Goal: Transaction & Acquisition: Purchase product/service

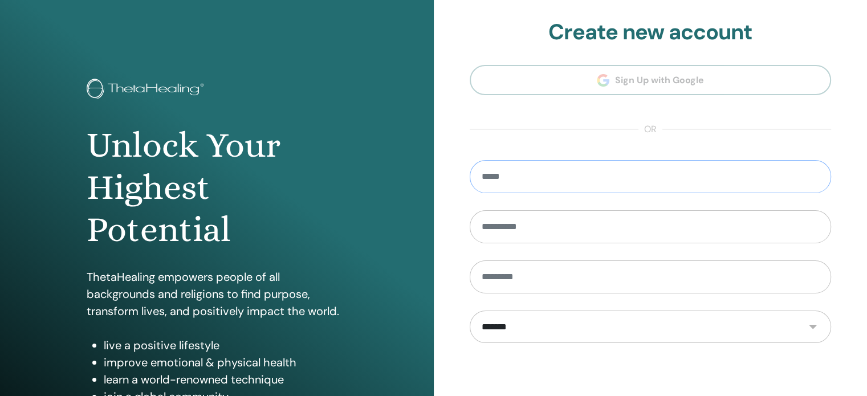
click at [513, 173] on input "email" at bounding box center [651, 176] width 362 height 33
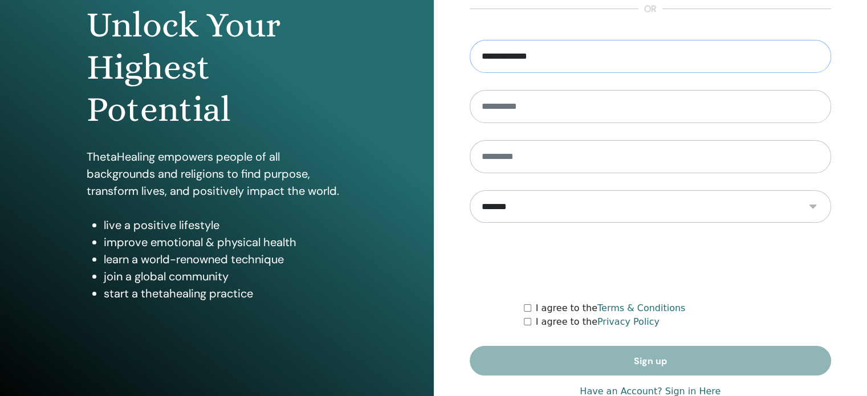
scroll to position [150, 0]
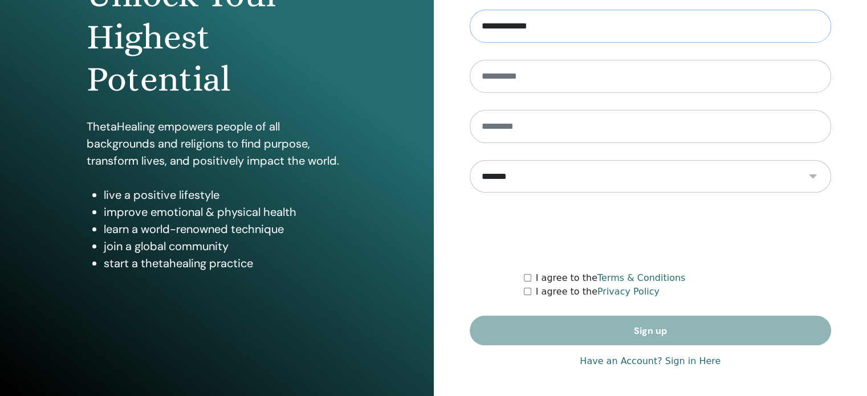
type input "**********"
click at [674, 360] on link "Have an Account? Sign in Here" at bounding box center [649, 361] width 141 height 14
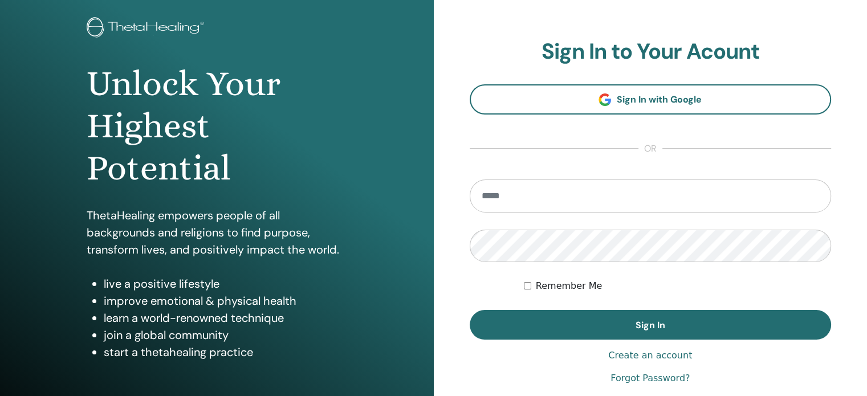
scroll to position [150, 0]
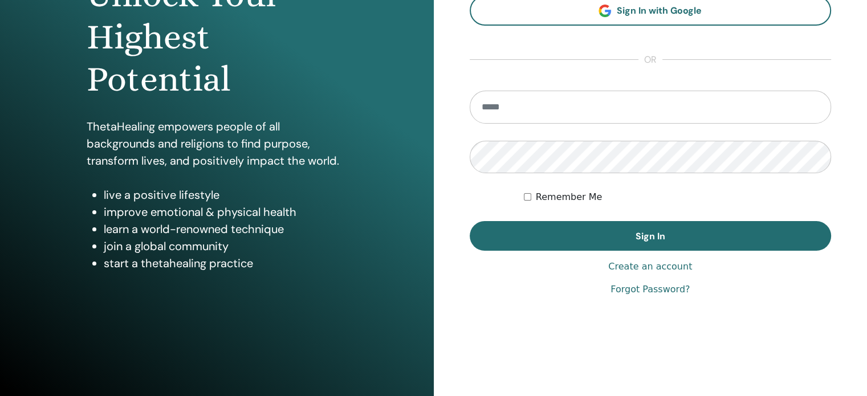
click at [504, 123] on form "Remember Me Sign In" at bounding box center [651, 171] width 362 height 161
click at [502, 113] on input "email" at bounding box center [651, 107] width 362 height 33
type input "**********"
click at [470, 221] on button "Sign In" at bounding box center [651, 236] width 362 height 30
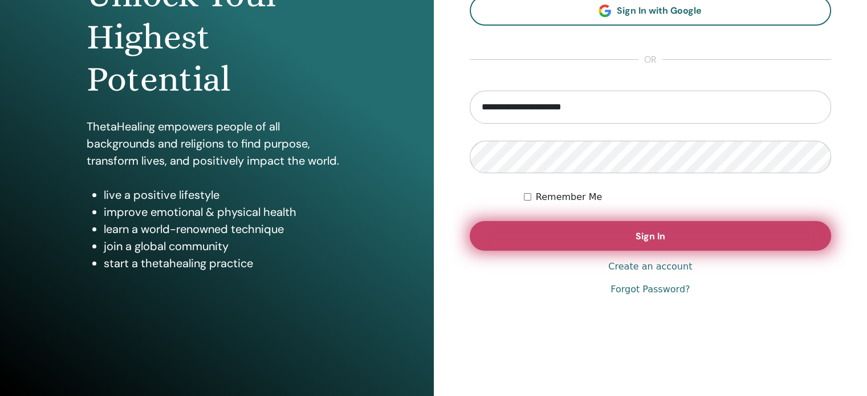
click at [524, 237] on button "Sign In" at bounding box center [651, 236] width 362 height 30
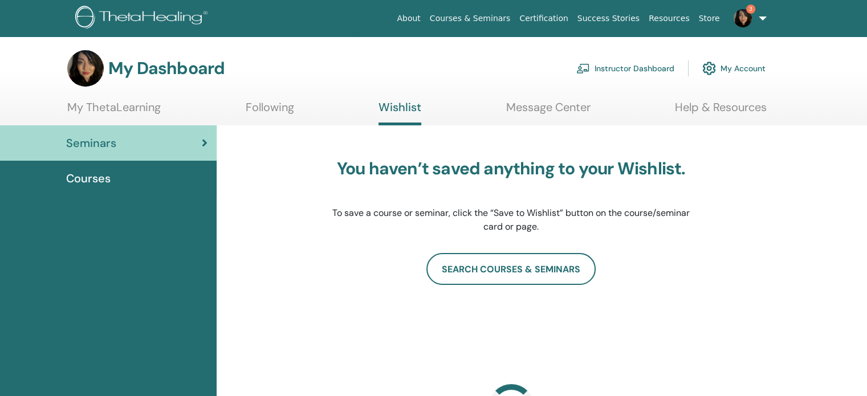
click at [760, 17] on link "3" at bounding box center [747, 18] width 47 height 36
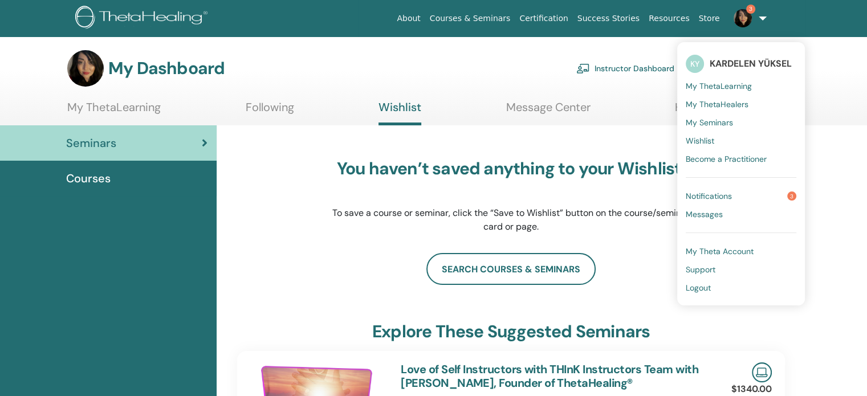
click at [709, 192] on span "Notifications" at bounding box center [708, 196] width 46 height 10
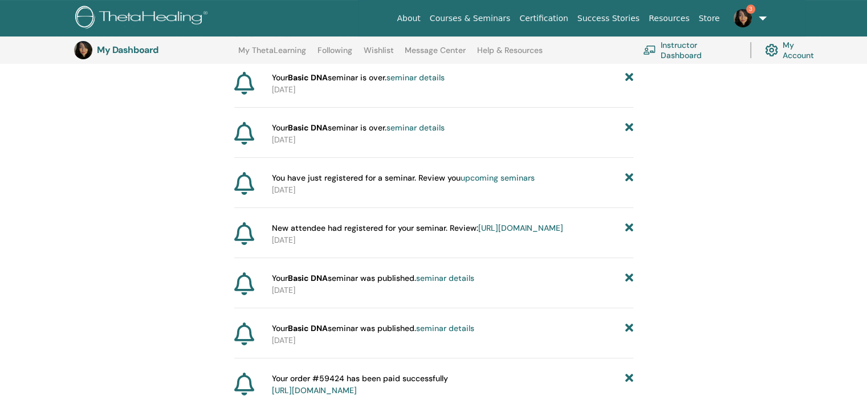
scroll to position [198, 0]
click at [478, 232] on link "https://member.thetahealing.com/instructor/seminar/371156/attendees" at bounding box center [520, 227] width 85 height 10
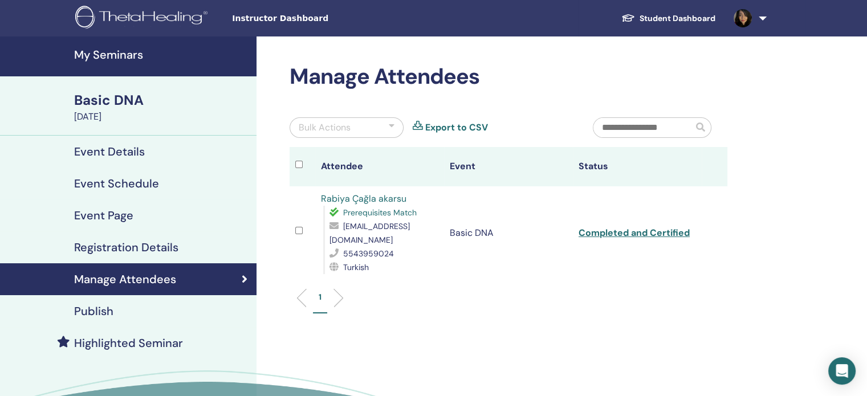
click at [107, 153] on h4 "Event Details" at bounding box center [109, 152] width 71 height 14
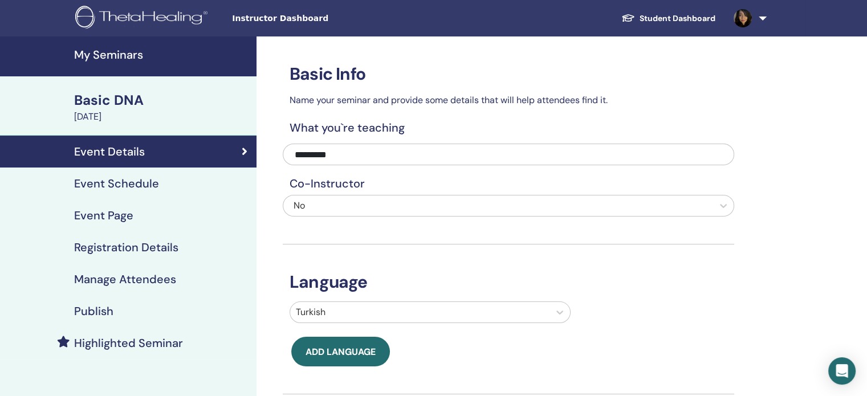
click at [105, 56] on h4 "My Seminars" at bounding box center [161, 55] width 175 height 14
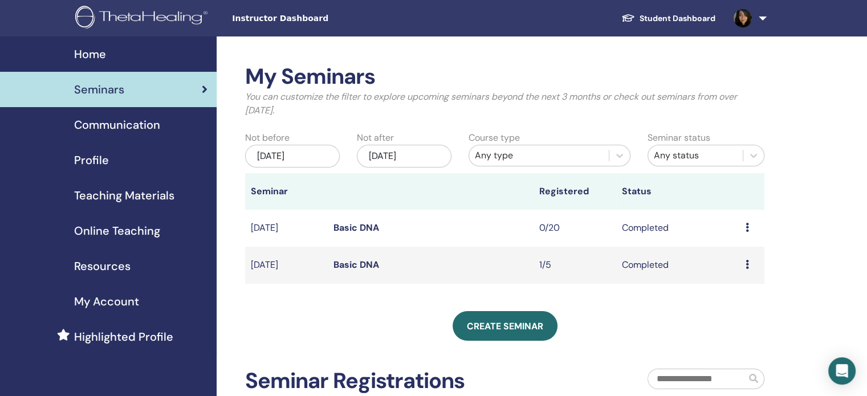
click at [110, 234] on span "Online Teaching" at bounding box center [117, 230] width 86 height 17
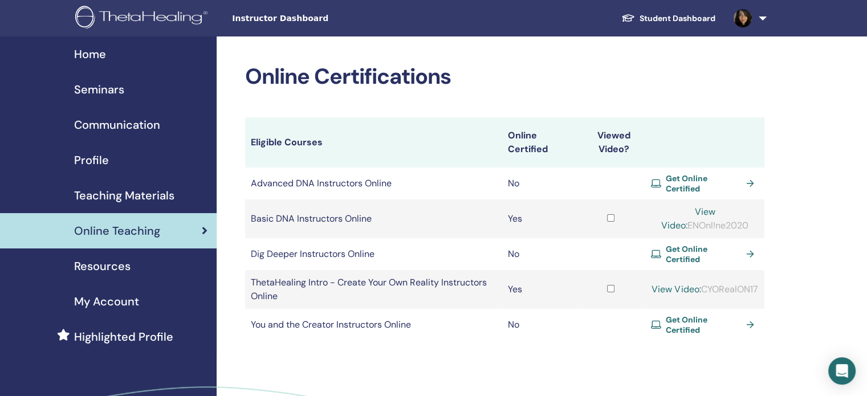
click at [691, 184] on span "Get Online Certified" at bounding box center [704, 183] width 76 height 21
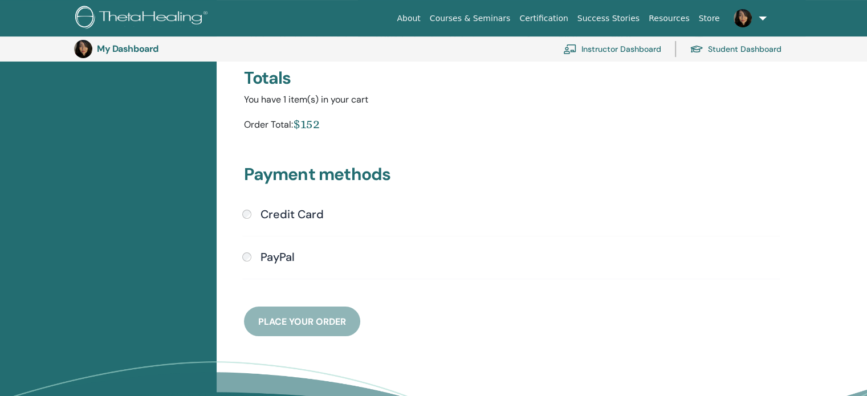
scroll to position [196, 0]
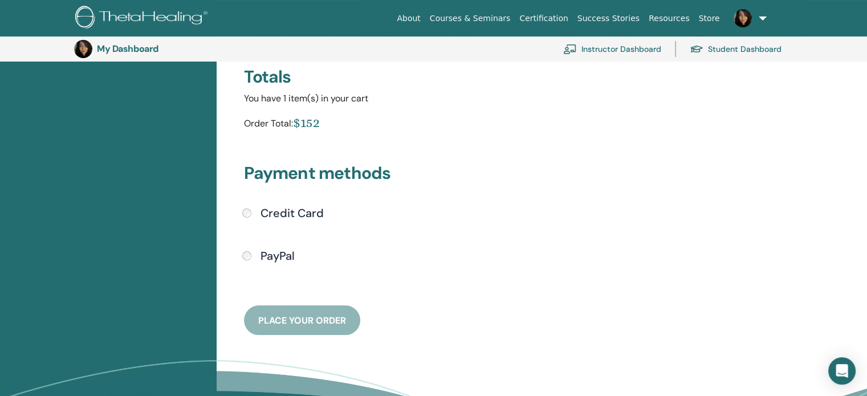
click at [256, 214] on label "Credit Card" at bounding box center [290, 213] width 68 height 14
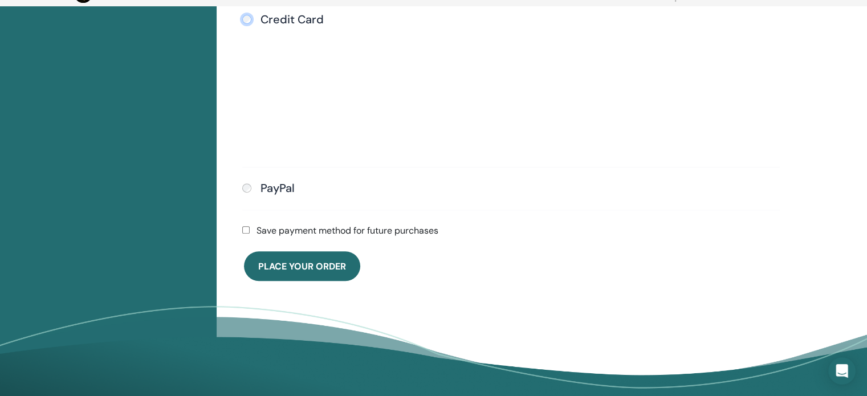
scroll to position [424, 0]
